Goal: Task Accomplishment & Management: Manage account settings

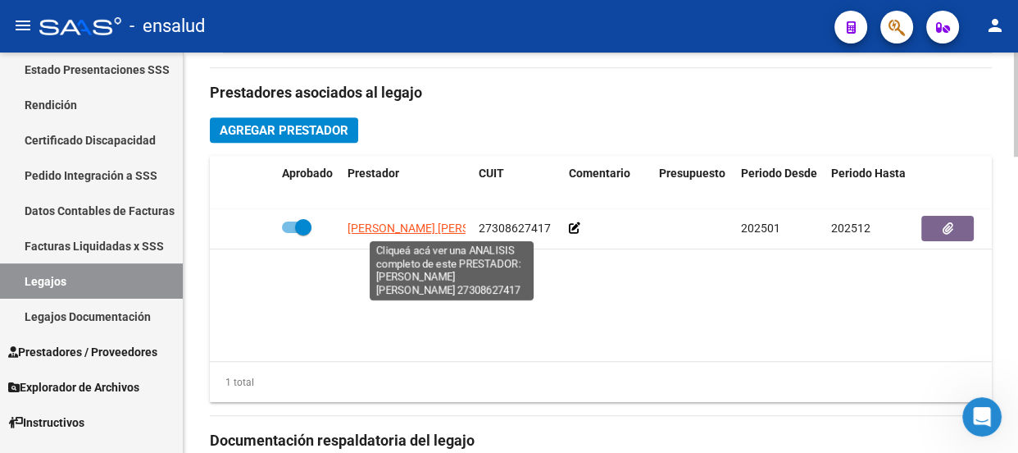
scroll to position [733, 0]
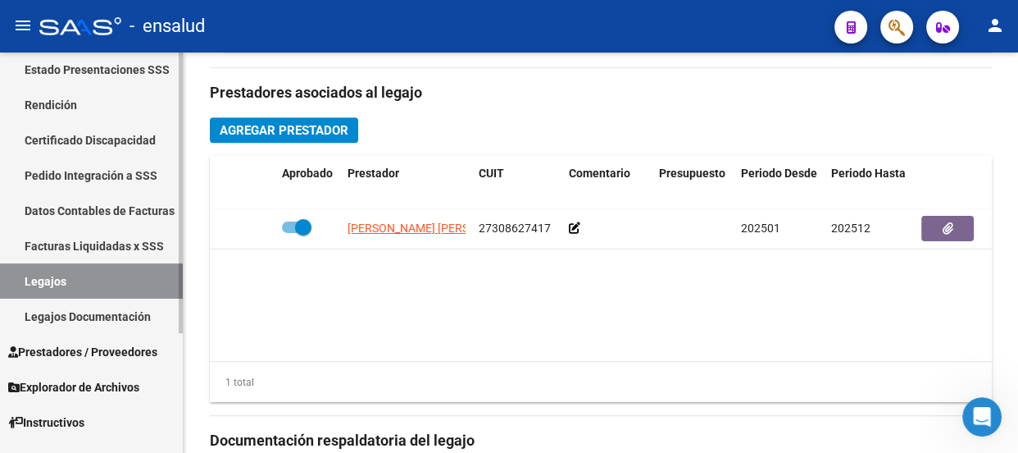
click at [107, 285] on link "Legajos" at bounding box center [91, 280] width 183 height 35
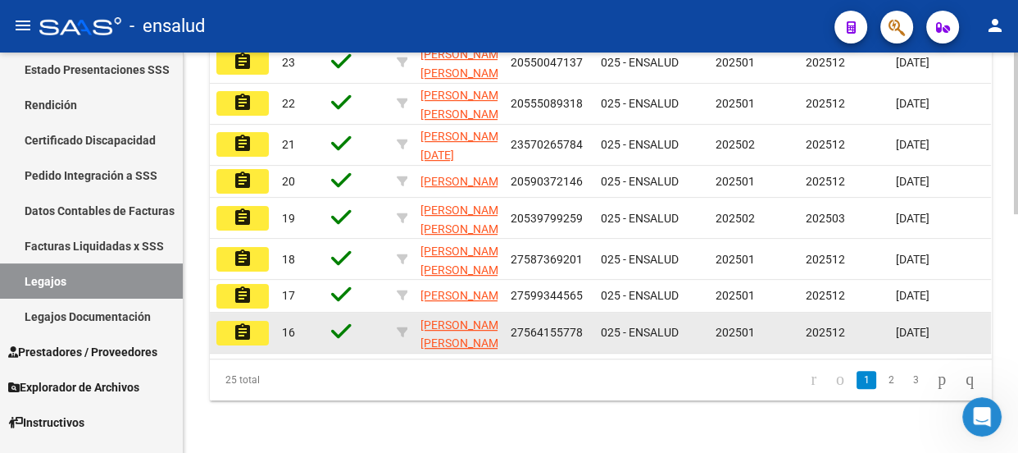
scroll to position [592, 0]
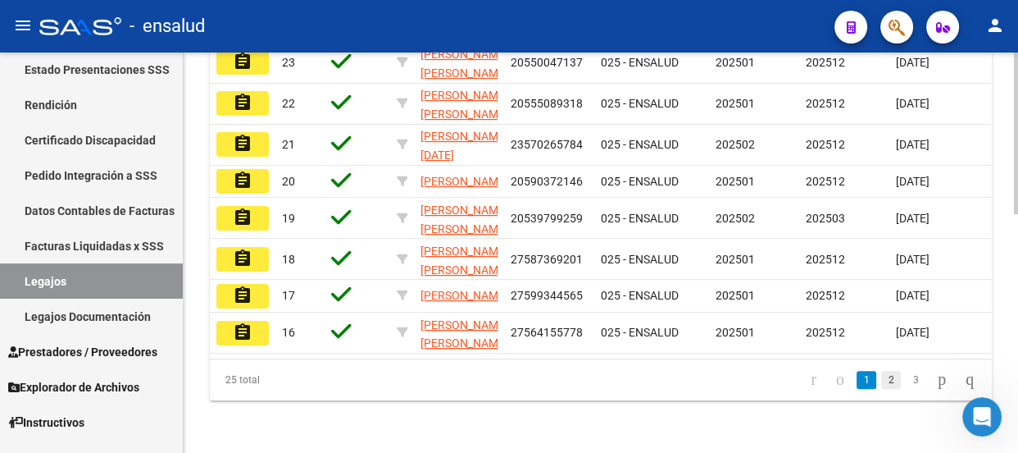
click at [881, 380] on link "2" at bounding box center [891, 380] width 20 height 18
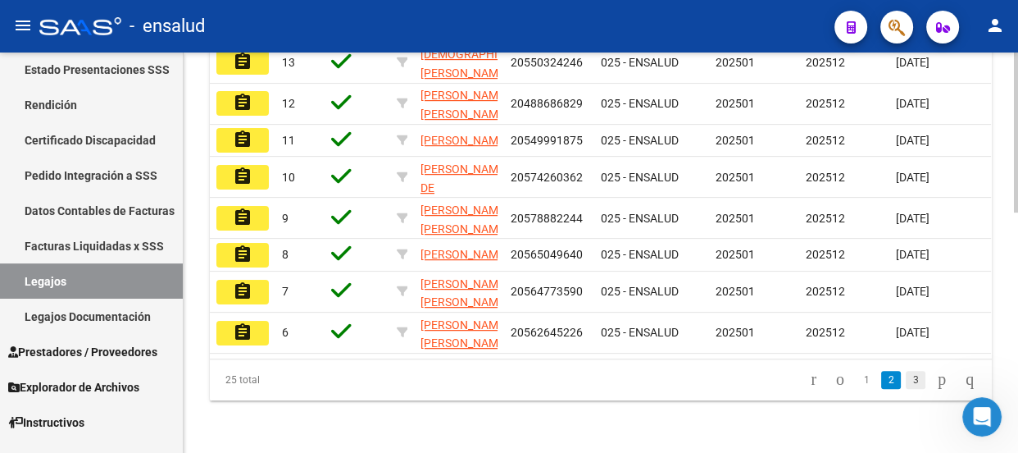
click at [906, 382] on link "3" at bounding box center [916, 380] width 20 height 18
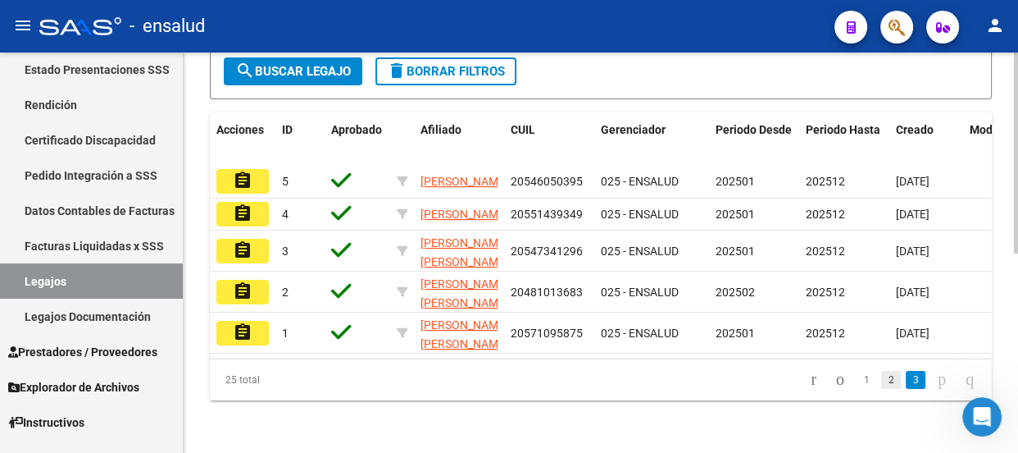
click at [881, 381] on link "2" at bounding box center [891, 380] width 20 height 18
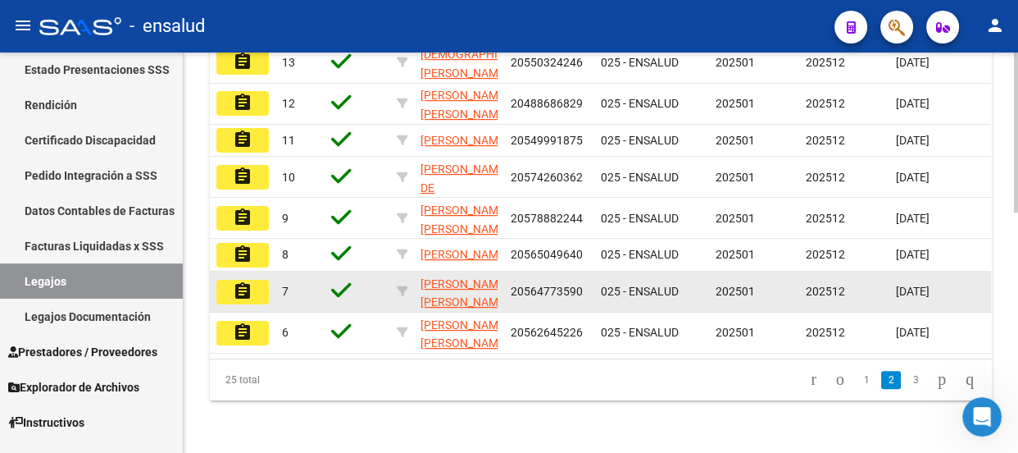
scroll to position [601, 0]
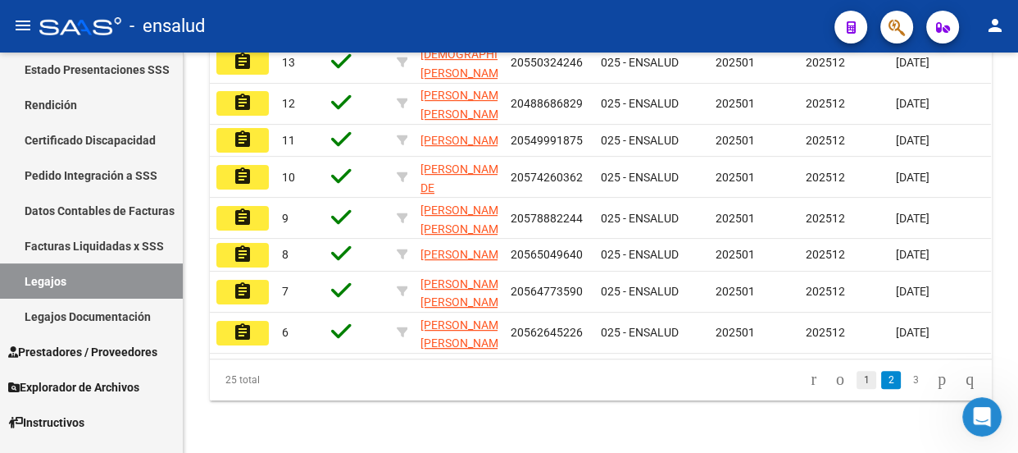
click at [857, 381] on link "1" at bounding box center [867, 380] width 20 height 18
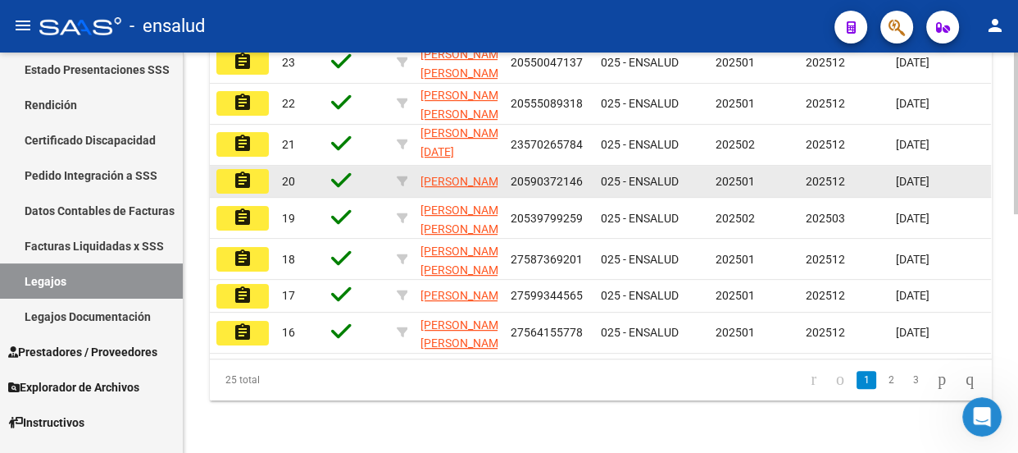
scroll to position [592, 0]
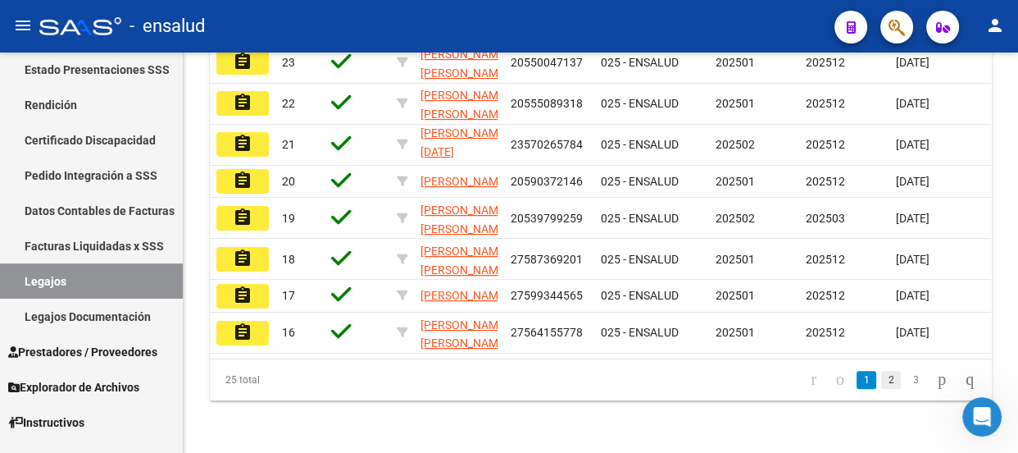
click at [881, 382] on link "2" at bounding box center [891, 380] width 20 height 18
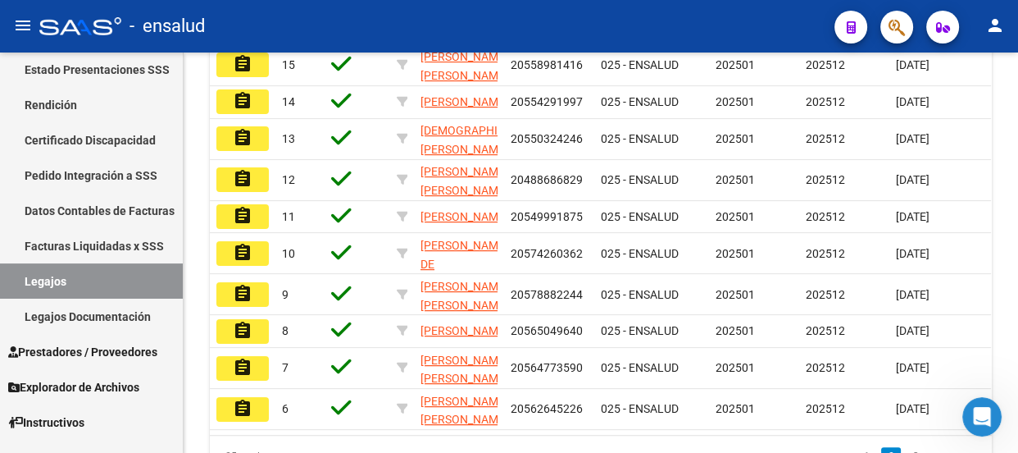
scroll to position [452, 0]
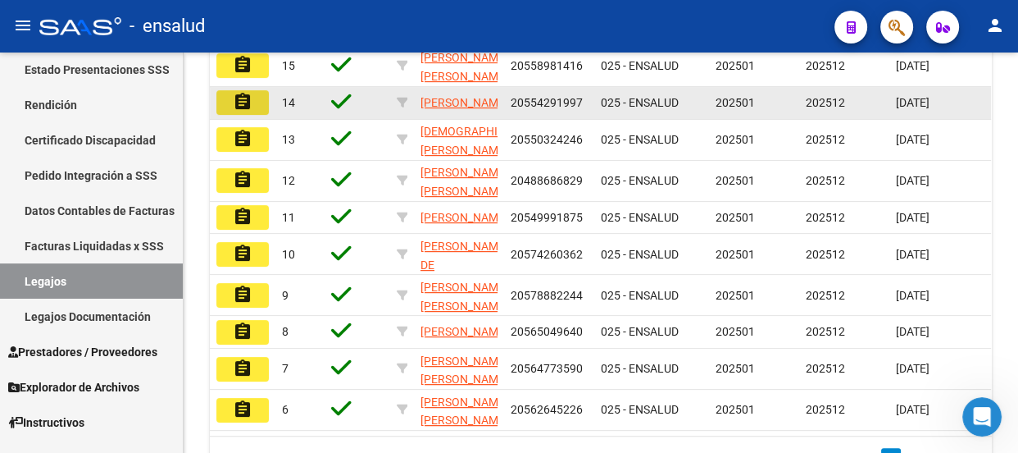
click at [237, 112] on mat-icon "assignment" at bounding box center [243, 102] width 20 height 20
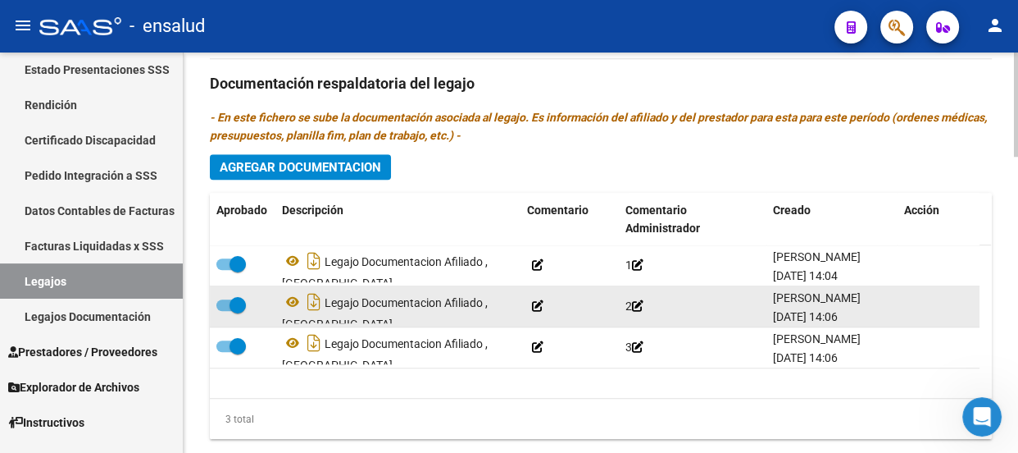
scroll to position [1140, 0]
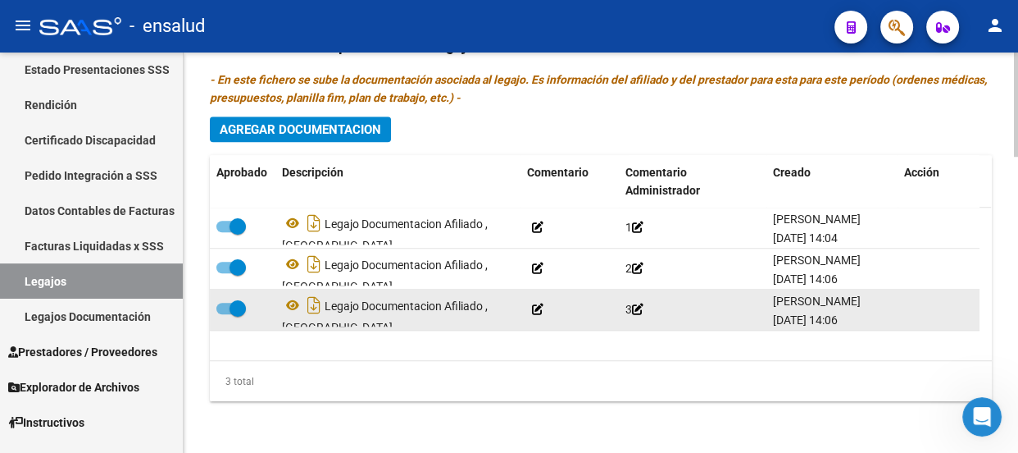
click at [643, 309] on icon at bounding box center [637, 308] width 11 height 11
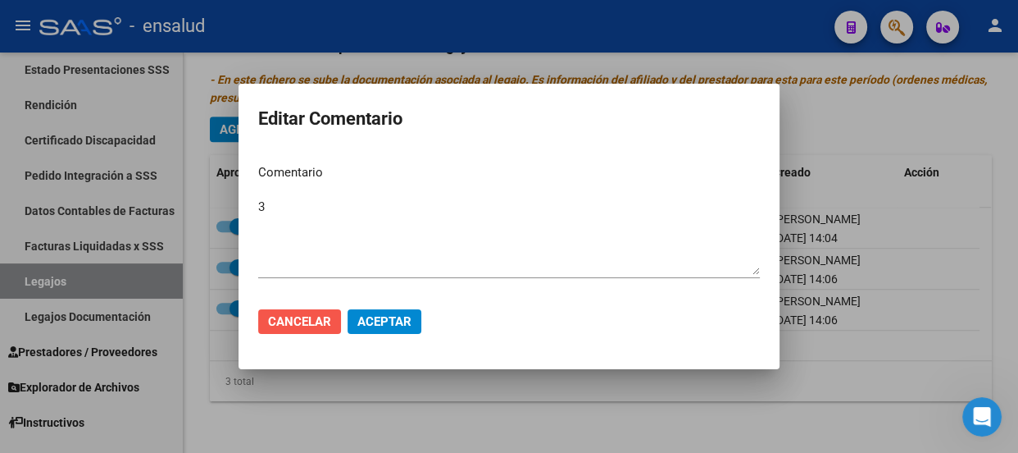
click at [302, 317] on span "Cancelar" at bounding box center [299, 321] width 63 height 15
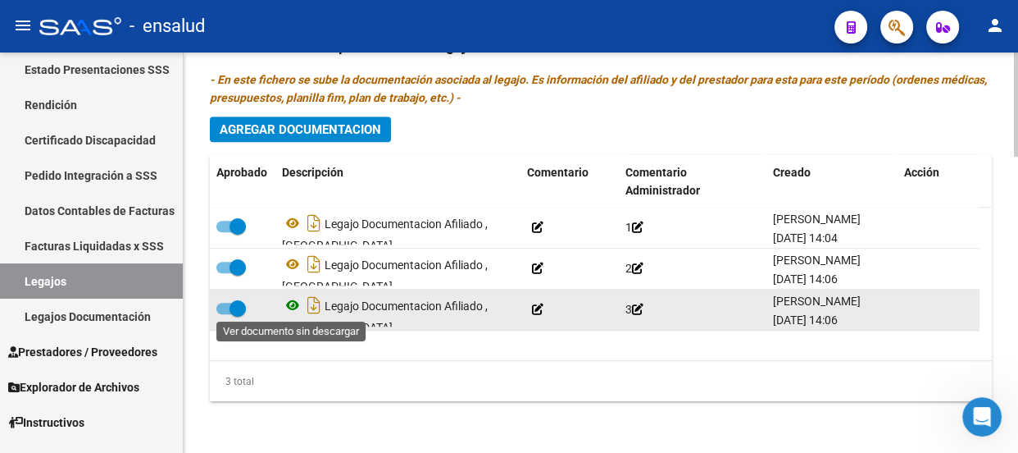
click at [294, 304] on icon at bounding box center [292, 305] width 21 height 20
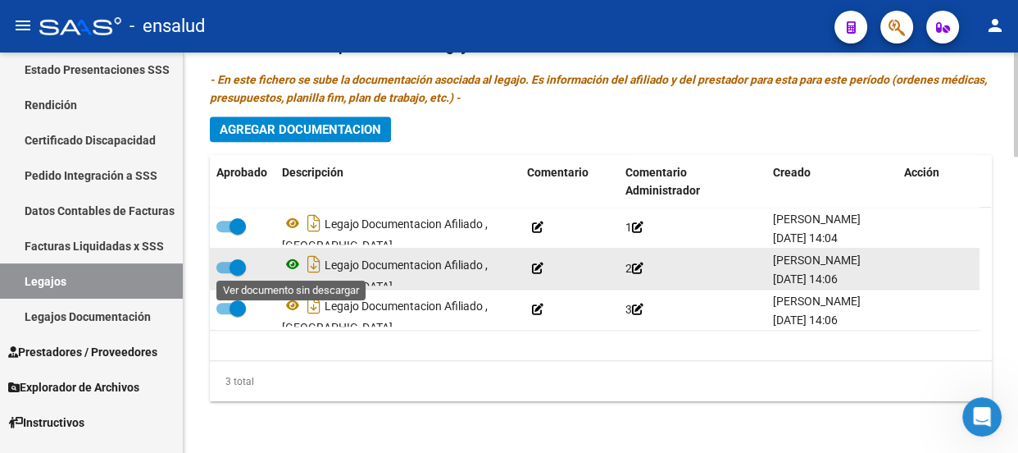
click at [294, 262] on icon at bounding box center [292, 264] width 21 height 20
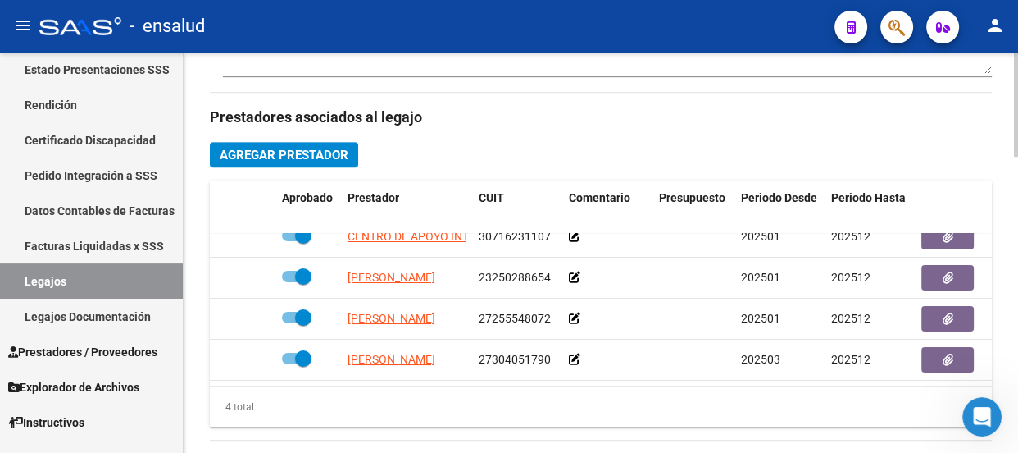
scroll to position [692, 0]
